Goal: Task Accomplishment & Management: Manage account settings

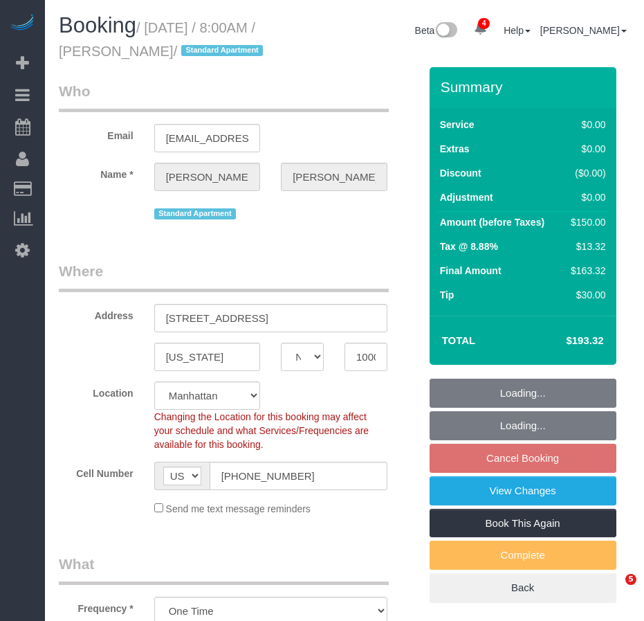
select select "NY"
select select "number:89"
select select "number:90"
select select "number:15"
select select "number:5"
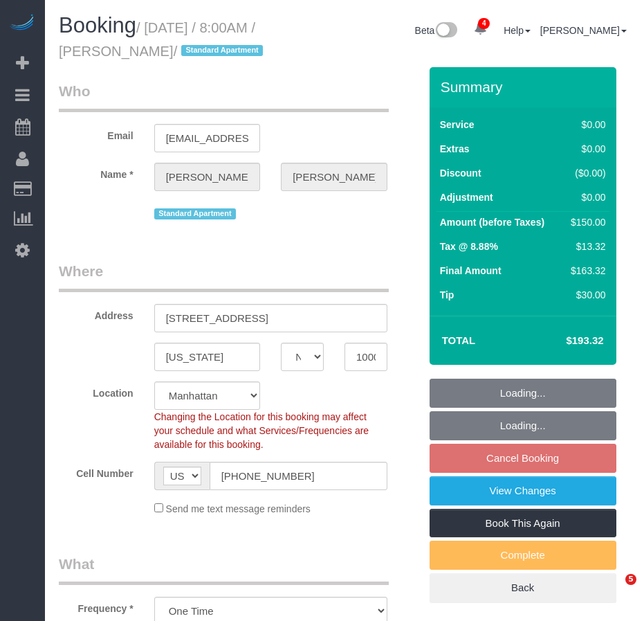
select select "object:806"
select select "spot1"
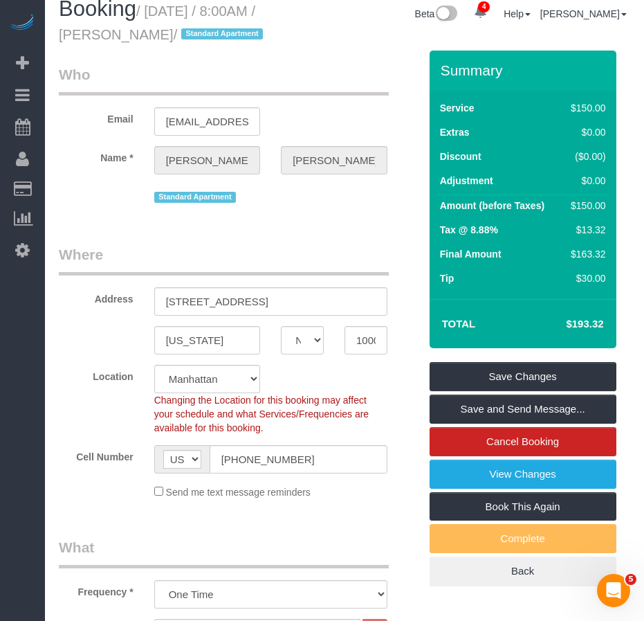
scroll to position [15, 0]
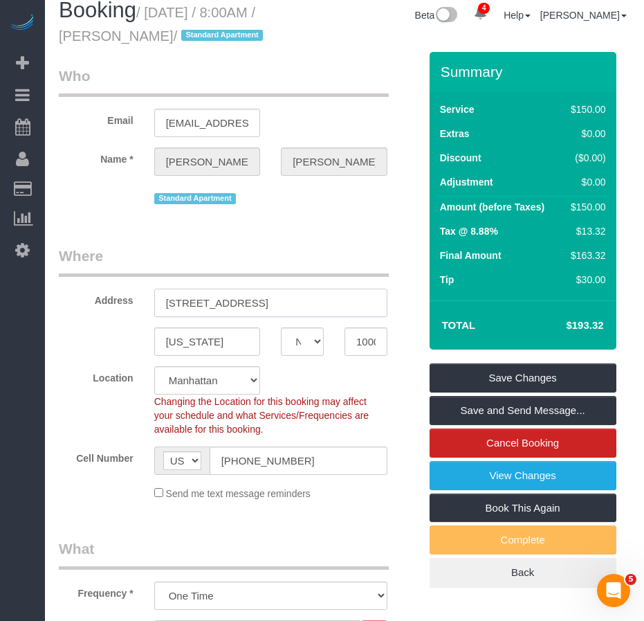
click at [264, 302] on input "[STREET_ADDRESS]" at bounding box center [270, 302] width 233 height 28
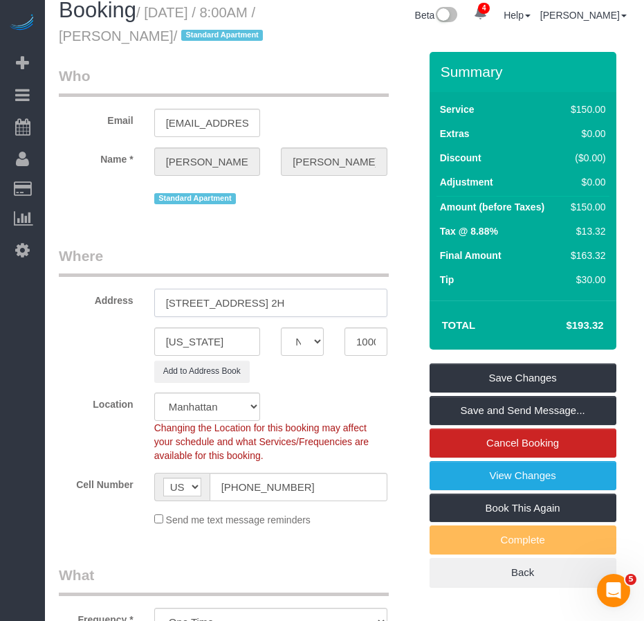
type input "[STREET_ADDRESS] 2H"
click at [89, 363] on div "Add to Address Book" at bounding box center [238, 370] width 381 height 21
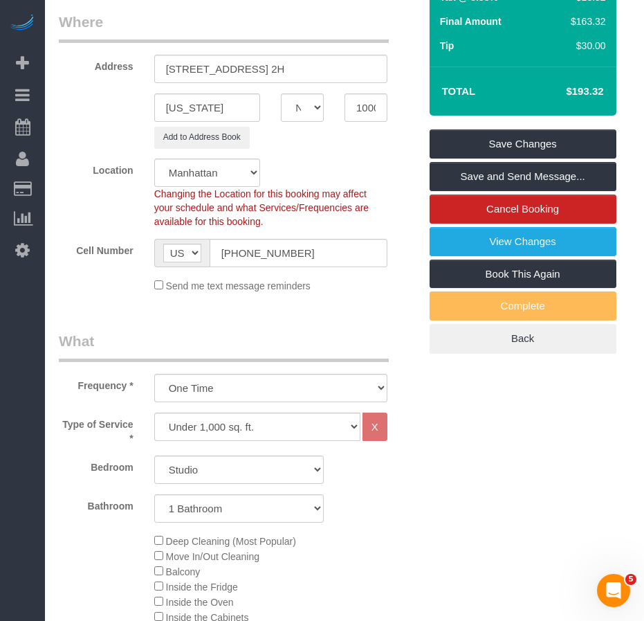
scroll to position [0, 0]
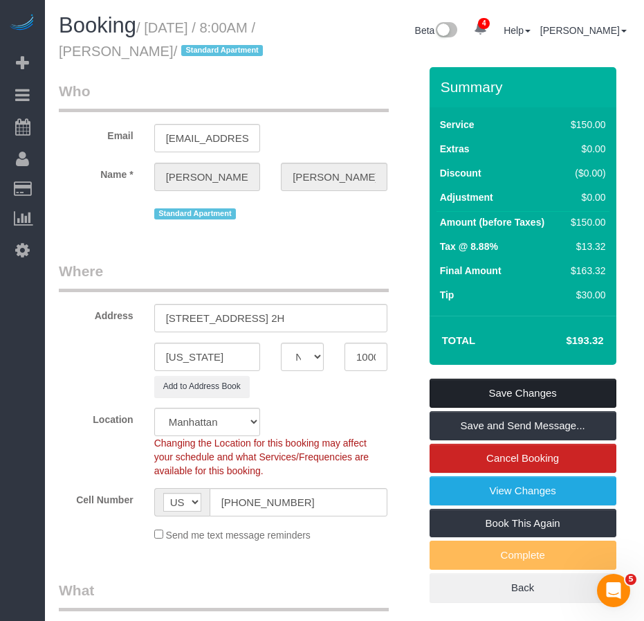
click at [471, 393] on link "Save Changes" at bounding box center [523, 392] width 187 height 29
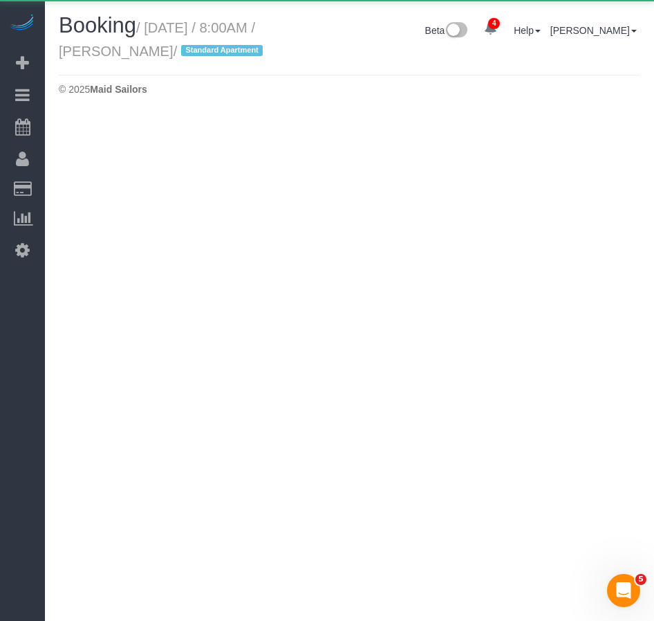
select select "NY"
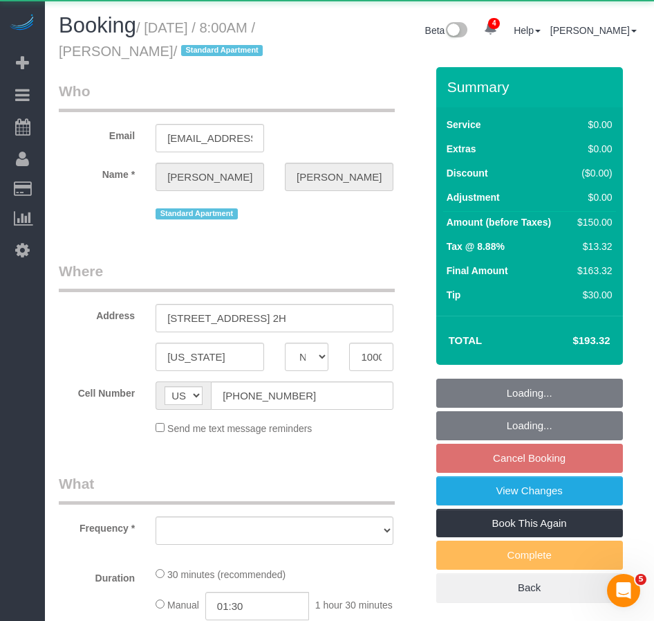
select select "object:2708"
select select "string:stripe-pm_1Ppv084VGloSiKo7UuycwTfS"
select select "number:89"
select select "number:90"
select select "number:15"
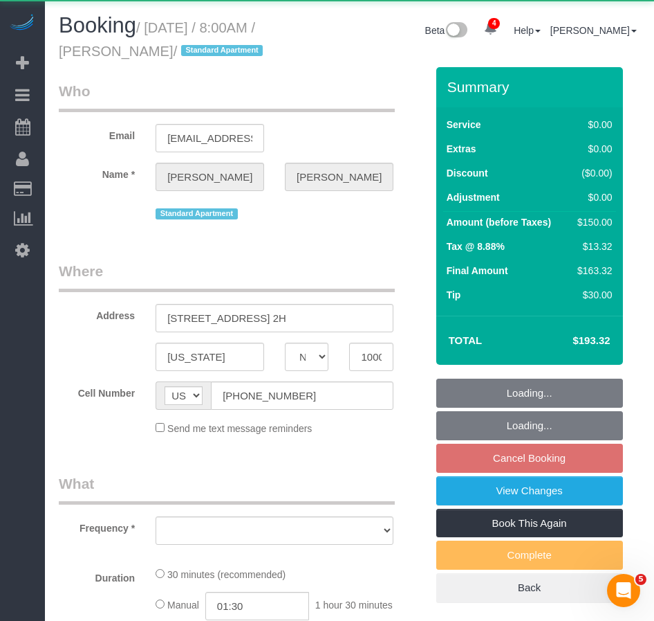
select select "number:5"
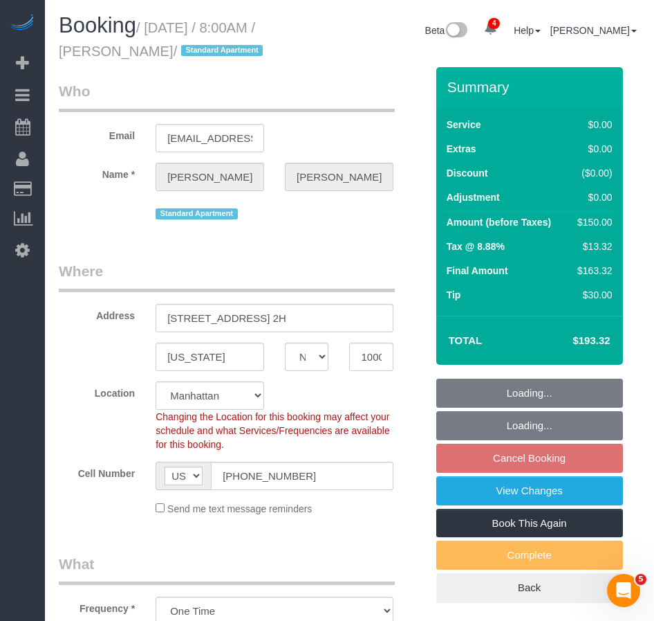
select select "spot61"
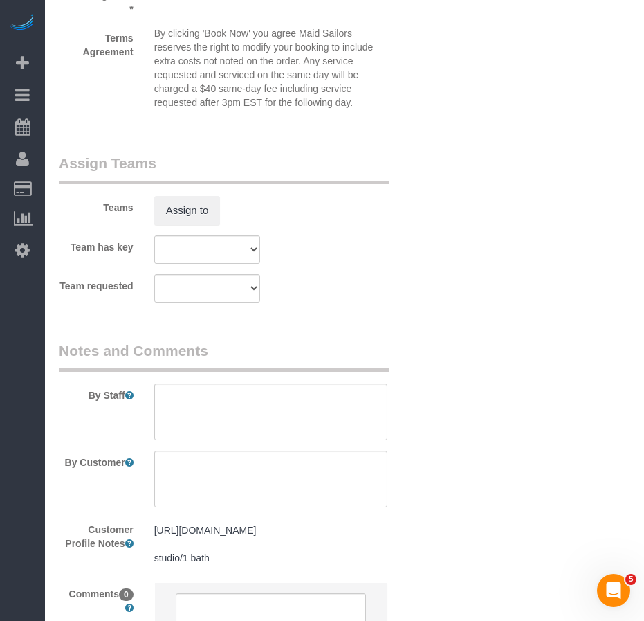
scroll to position [1937, 0]
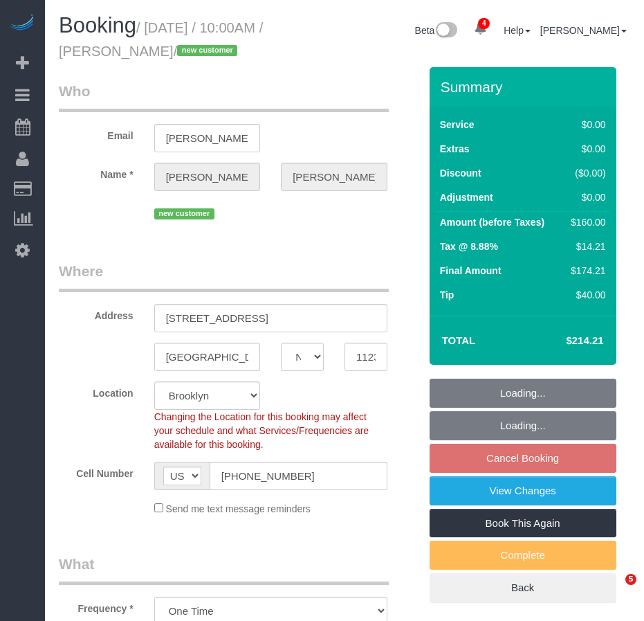
select select "NY"
select select "1"
select select "number:89"
select select "number:71"
select select "number:14"
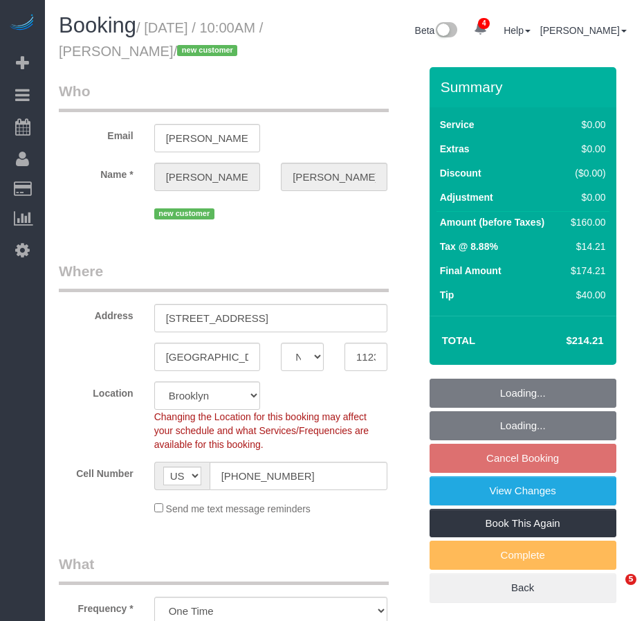
select select "number:5"
select select "spot3"
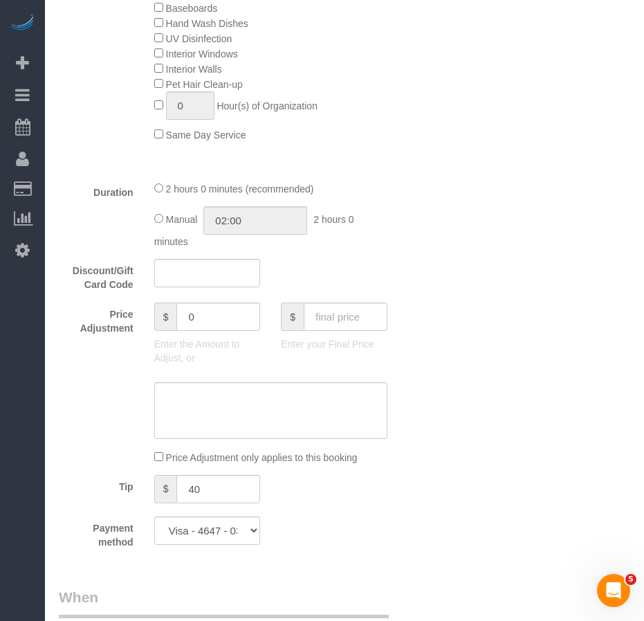
scroll to position [695, 0]
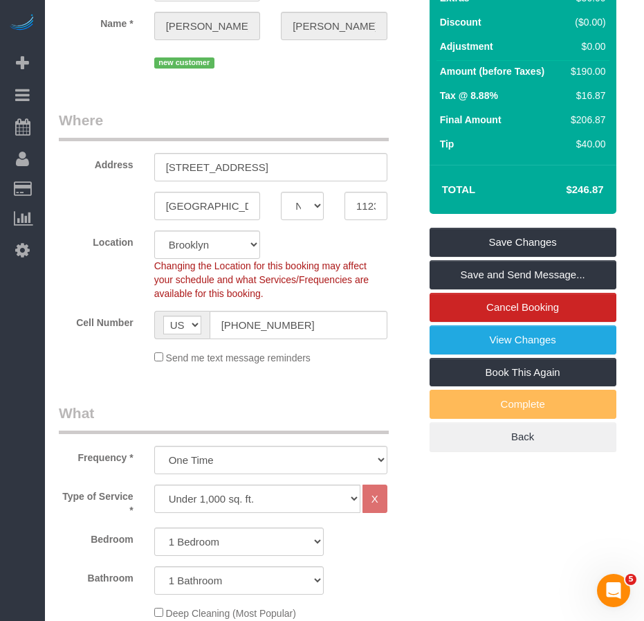
select select "spot63"
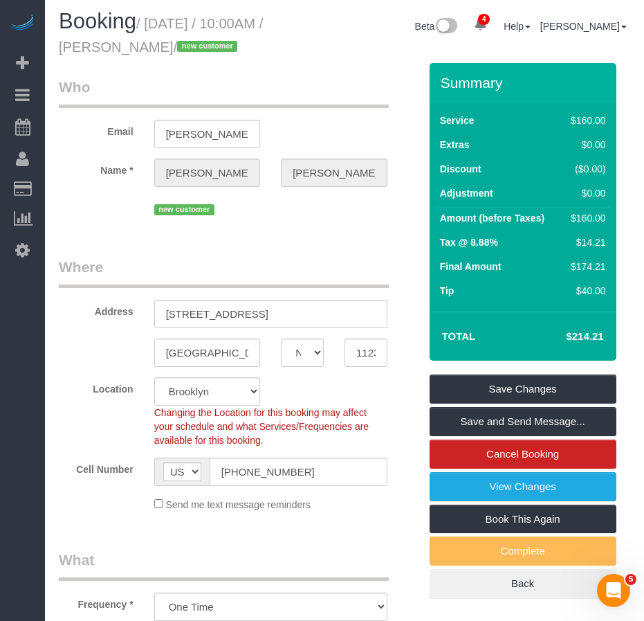
scroll to position [3, 0]
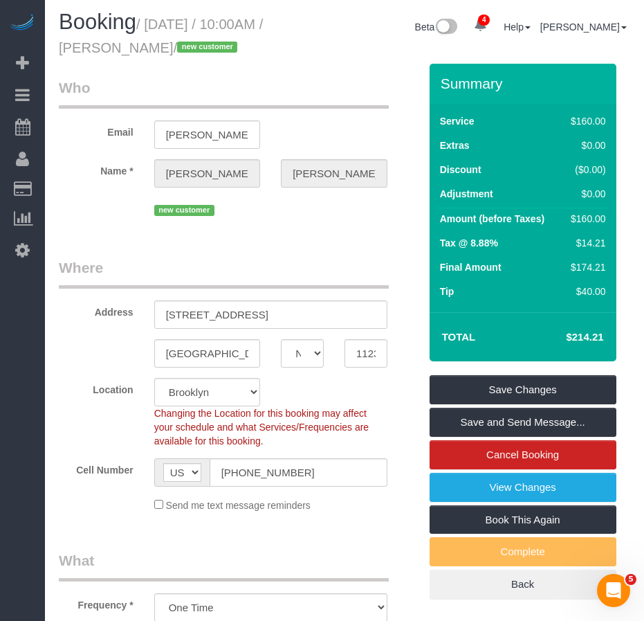
select select "spot123"
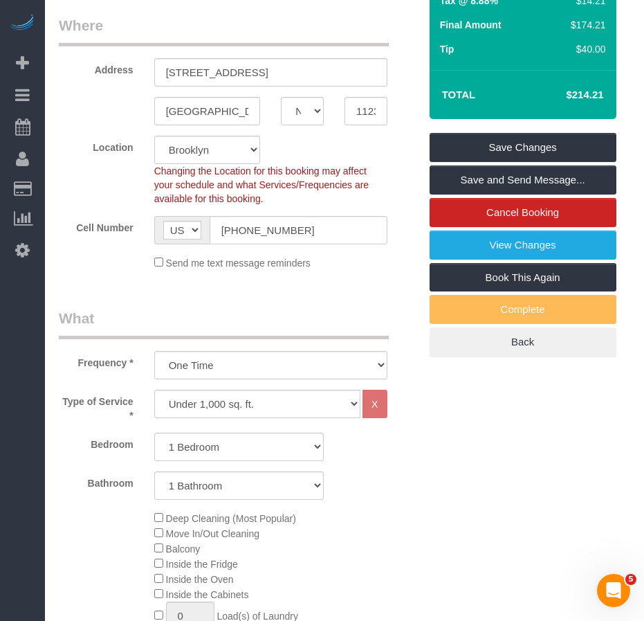
scroll to position [142, 0]
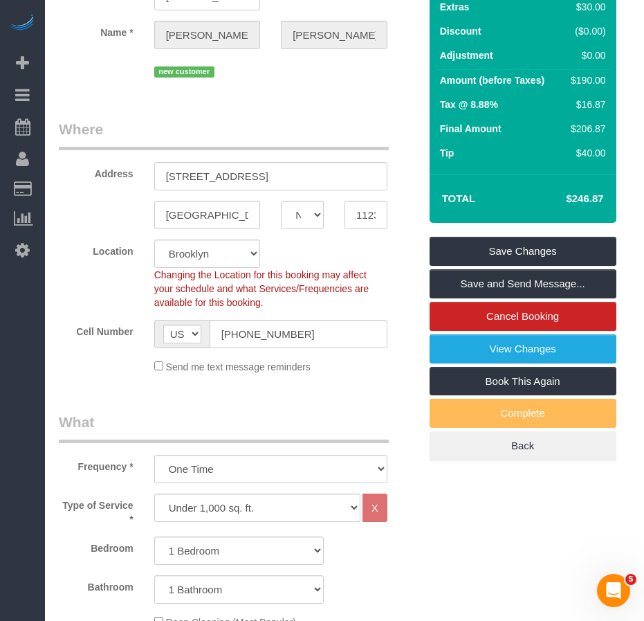
select select "spot183"
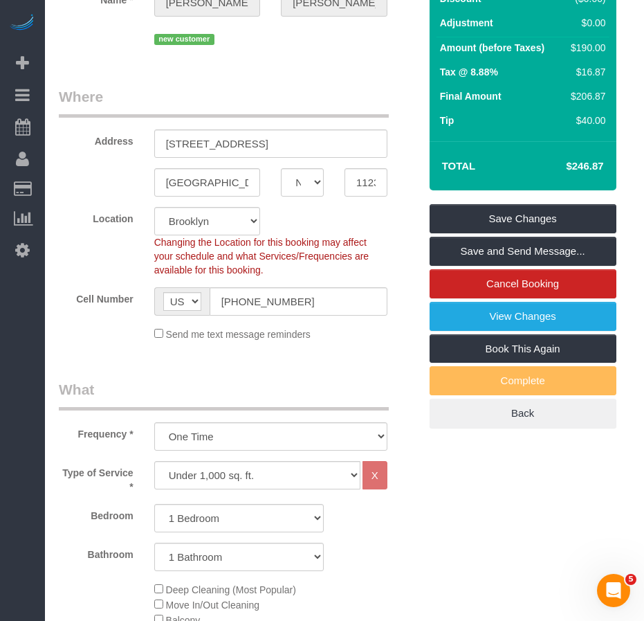
scroll to position [73, 0]
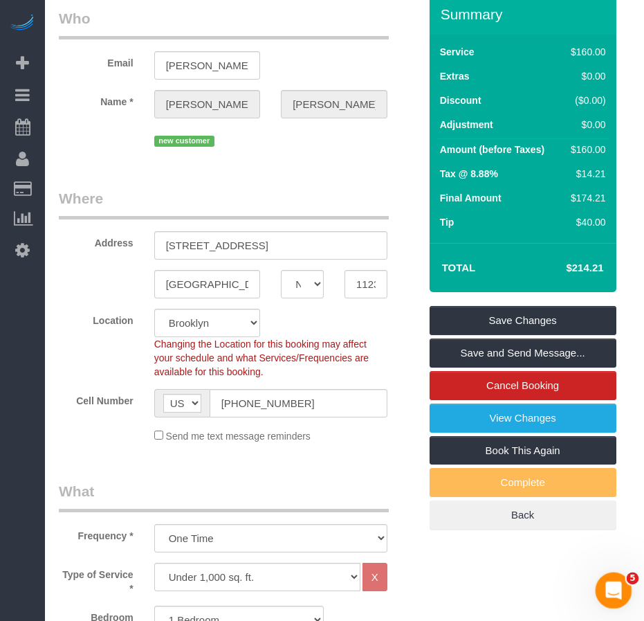
select select "spot243"
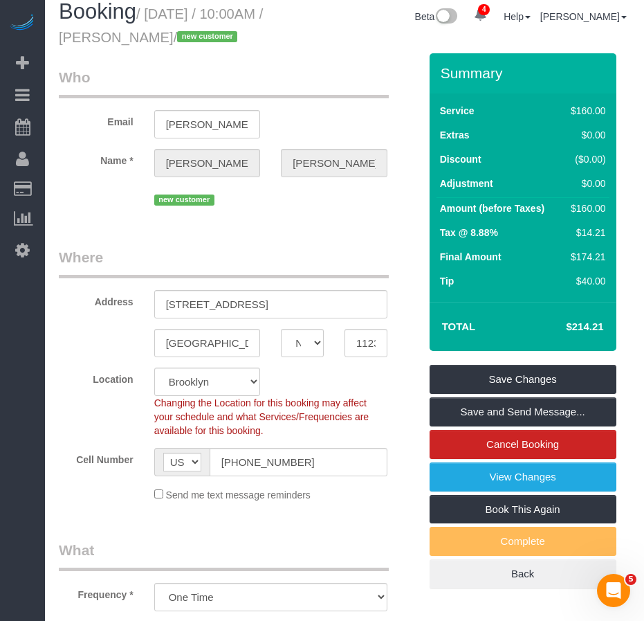
scroll to position [0, 0]
